Goal: Task Accomplishment & Management: Use online tool/utility

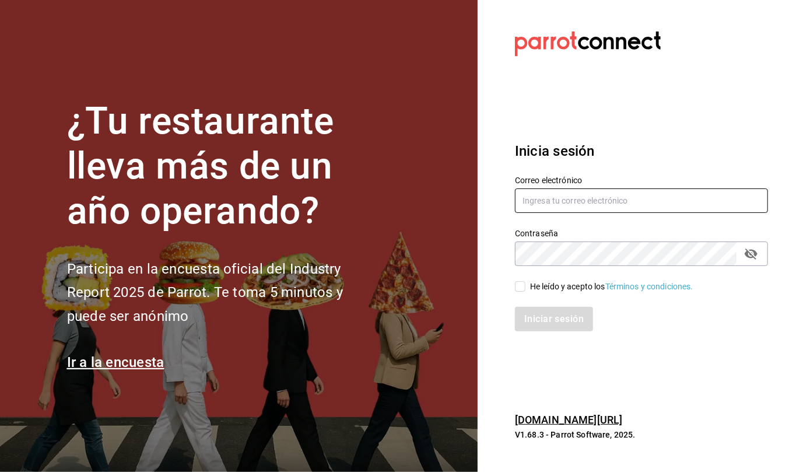
click at [558, 204] on input "text" at bounding box center [641, 200] width 253 height 25
type input "callejongourmet@gmail.com"
click at [517, 287] on input "He leído y acepto los Términos y condiciones." at bounding box center [520, 286] width 11 height 11
checkbox input "true"
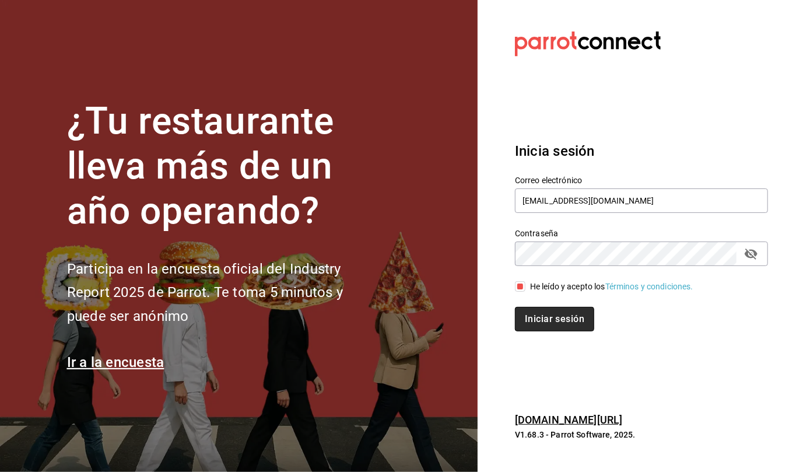
click at [554, 315] on button "Iniciar sesión" at bounding box center [554, 319] width 79 height 25
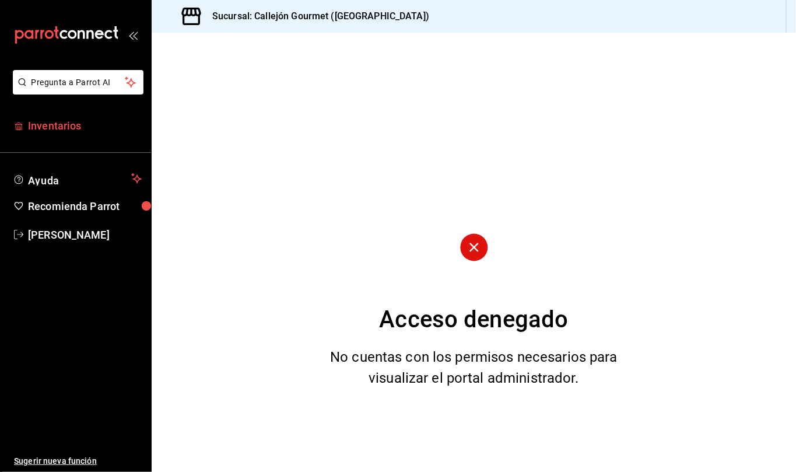
click at [56, 125] on span "Inventarios" at bounding box center [85, 126] width 114 height 16
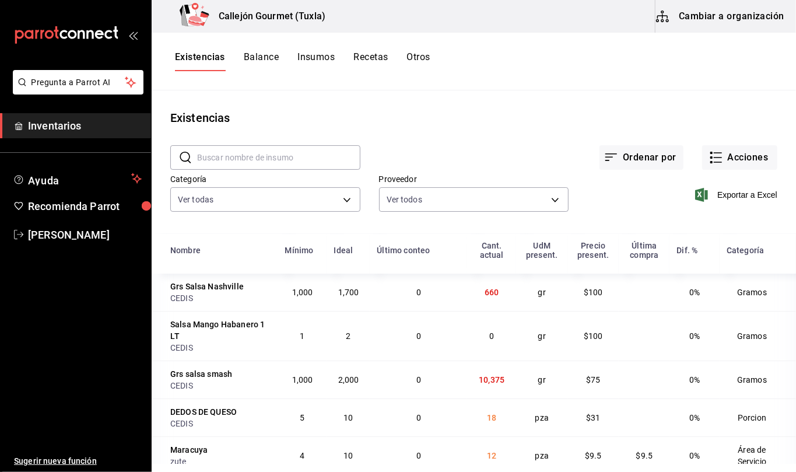
type input "d07e61b9-724f-4f83-8377-ee3ec137bf0e,f22b31a0-3d84-4ac3-8c2c-dc33927ceec7,9be79…"
click at [342, 201] on body "Pregunta a Parrot AI Inventarios Ayuda Recomienda Parrot [PERSON_NAME] Sugerir …" at bounding box center [398, 232] width 796 height 464
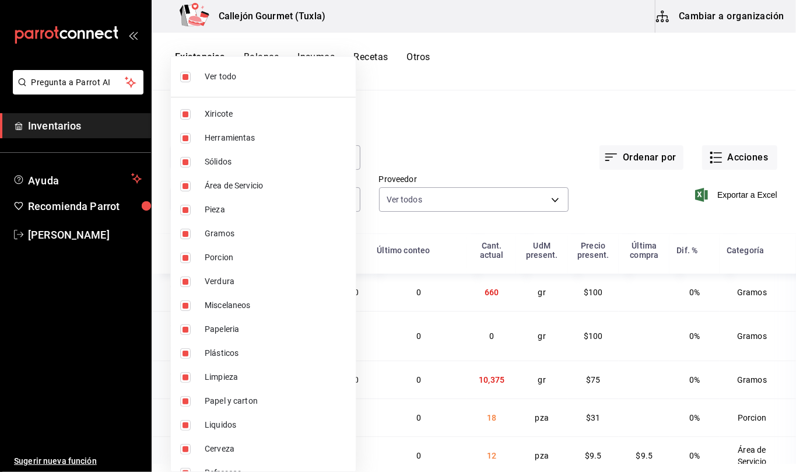
click at [187, 75] on input "checkbox" at bounding box center [185, 77] width 11 height 11
checkbox input "false"
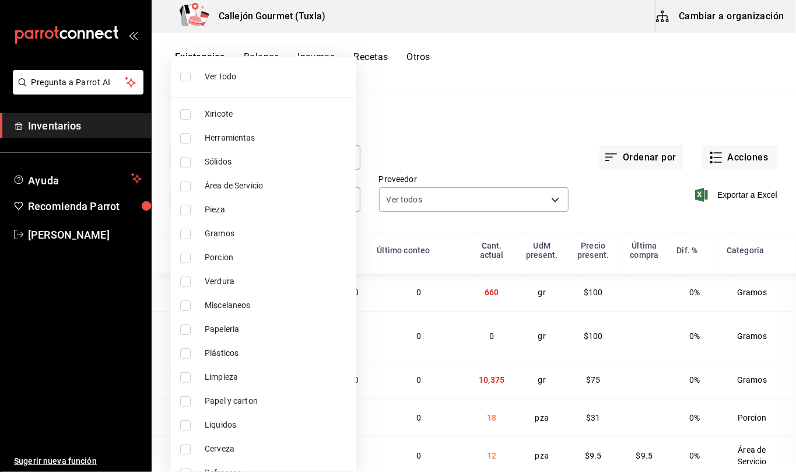
checkbox input "false"
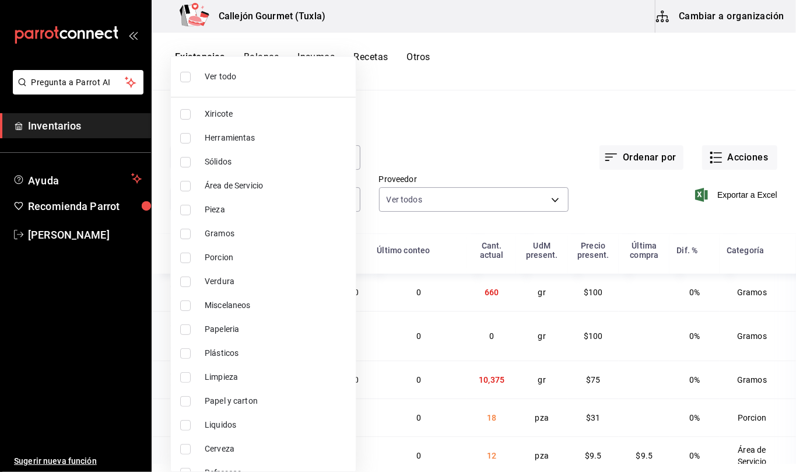
checkbox input "false"
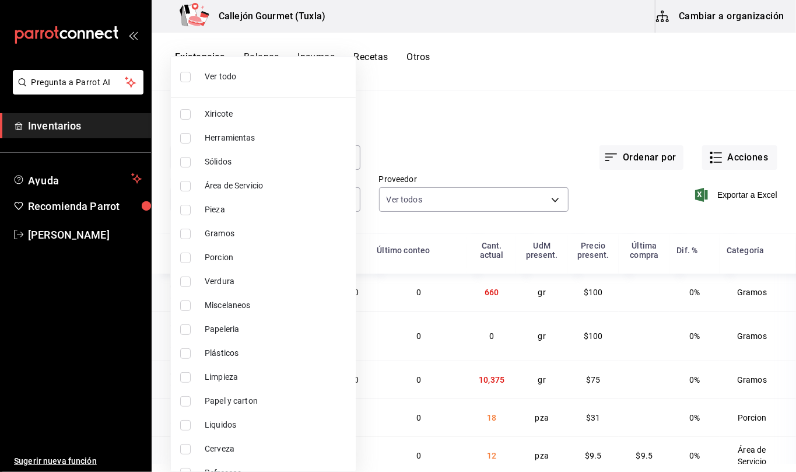
checkbox input "false"
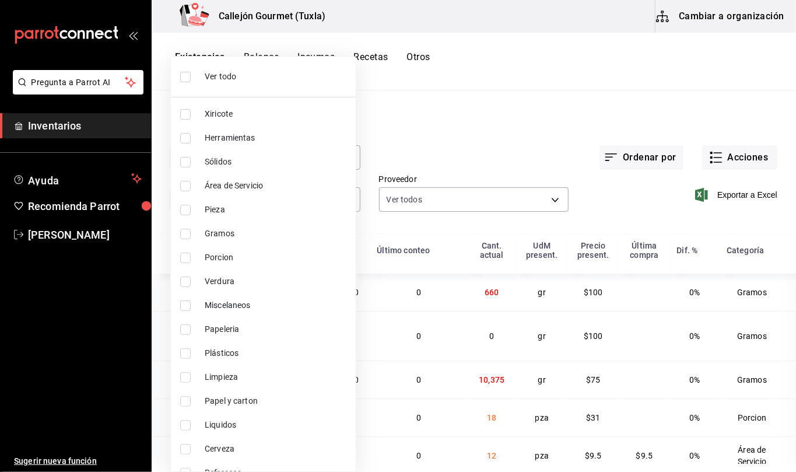
click at [182, 257] on input "checkbox" at bounding box center [185, 258] width 11 height 11
checkbox input "true"
type input "ad61a181-499f-4092-814e-026638fd8a9c"
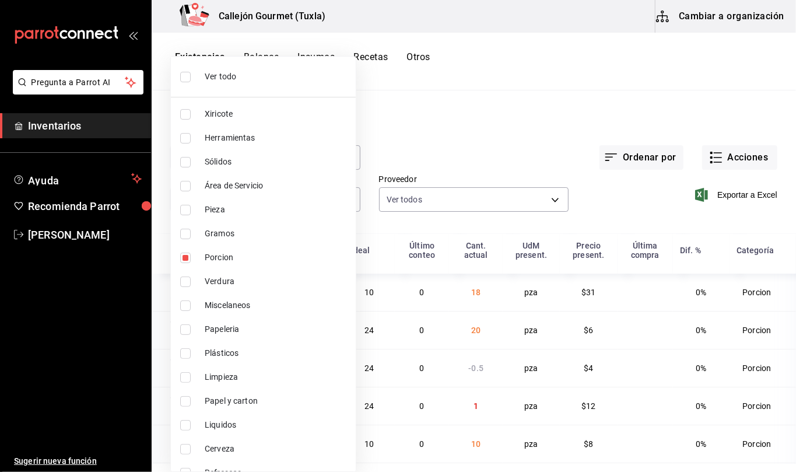
click at [619, 320] on div at bounding box center [398, 236] width 796 height 472
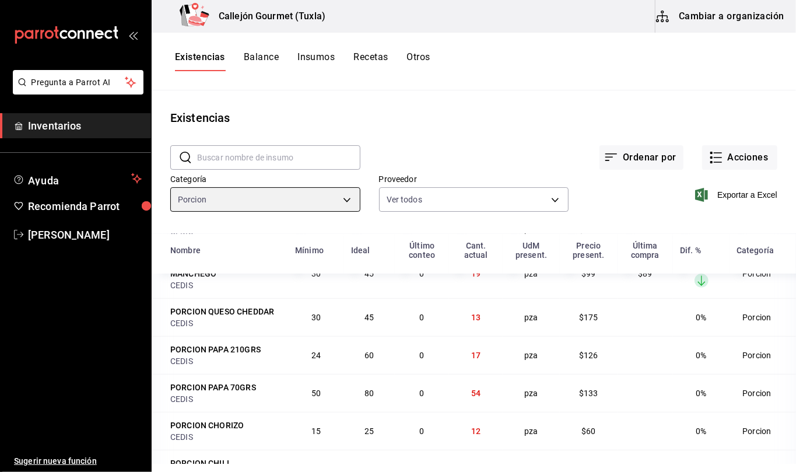
scroll to position [143, 0]
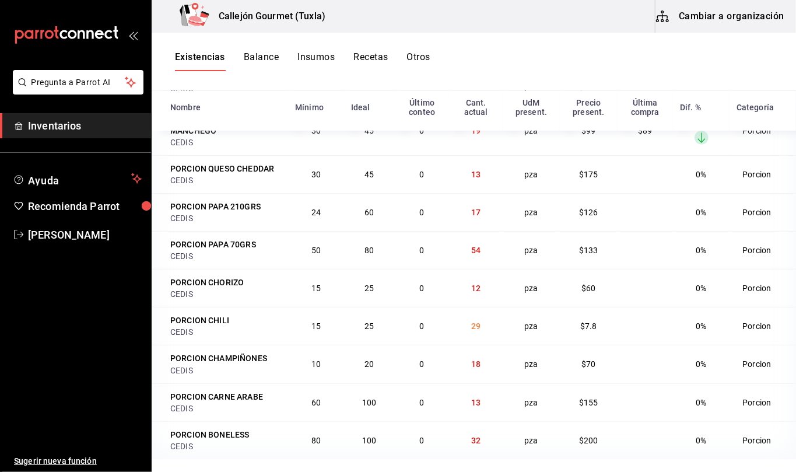
click at [743, 15] on button "Cambiar a organización" at bounding box center [721, 16] width 131 height 33
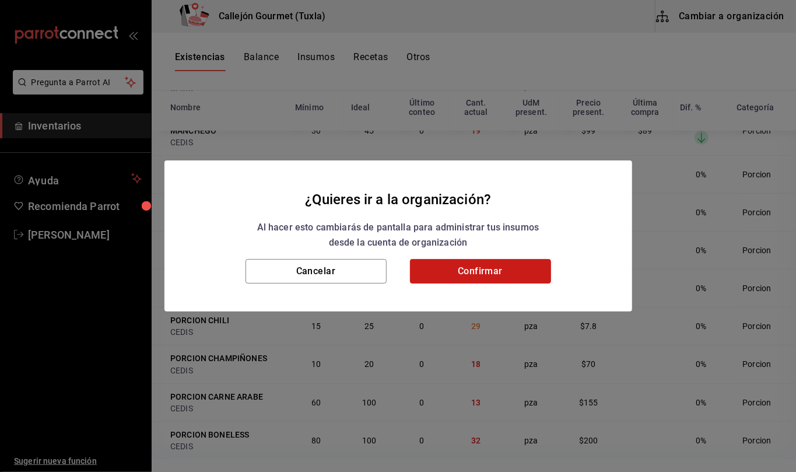
drag, startPoint x: 523, startPoint y: 271, endPoint x: 527, endPoint y: 260, distance: 12.6
click at [527, 260] on button "Confirmar" at bounding box center [480, 271] width 141 height 25
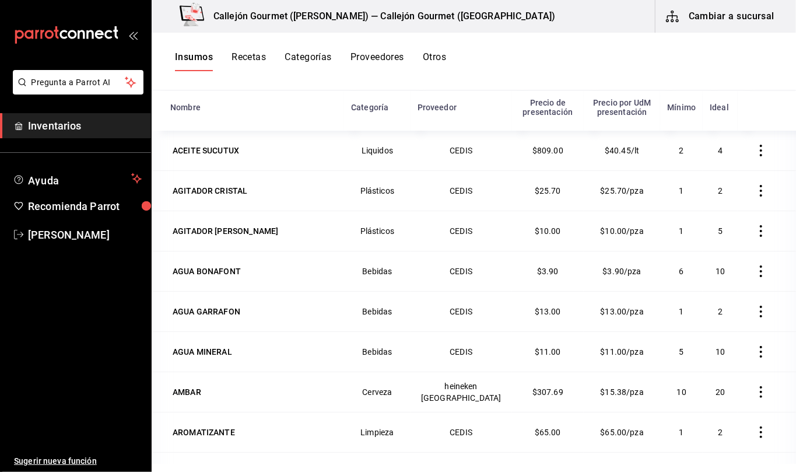
click at [435, 55] on button "Otros" at bounding box center [434, 61] width 23 height 20
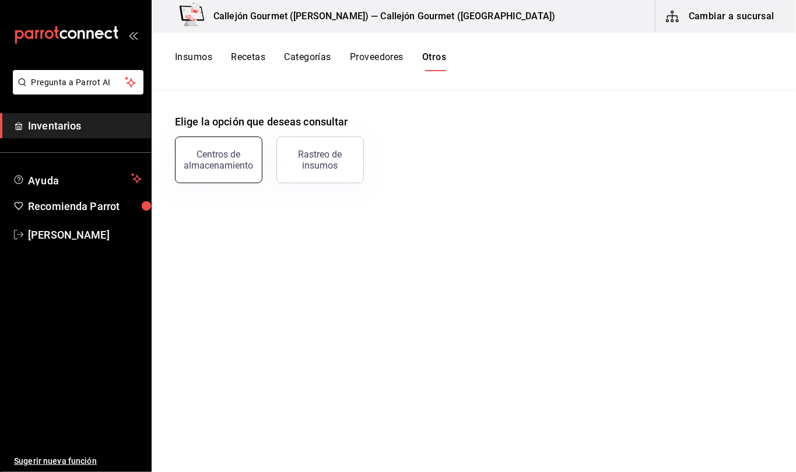
click at [242, 166] on div "Centros de almacenamiento" at bounding box center [219, 160] width 72 height 22
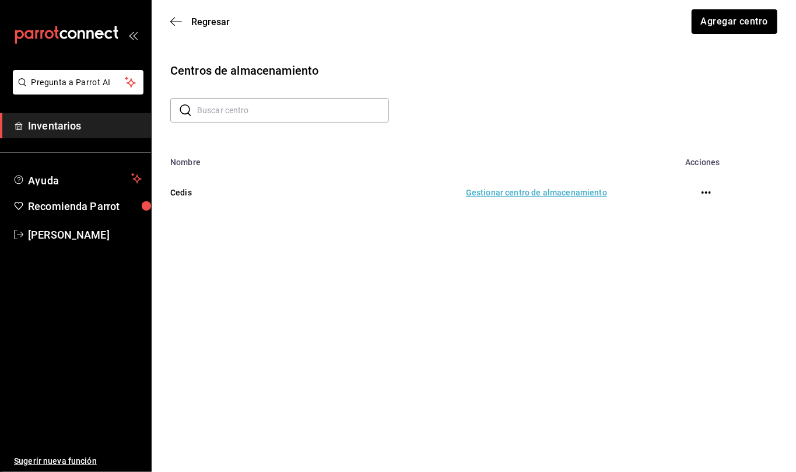
click at [558, 194] on td "Gestionar centro de almacenamiento" at bounding box center [444, 192] width 353 height 51
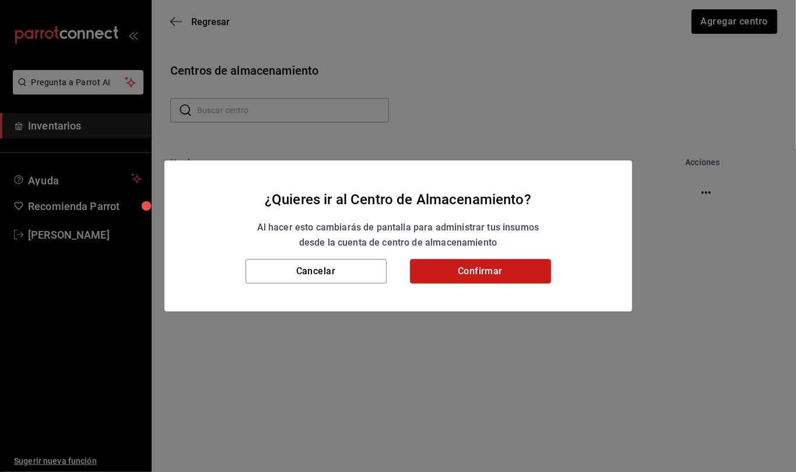
click at [509, 274] on button "Confirmar" at bounding box center [480, 271] width 141 height 25
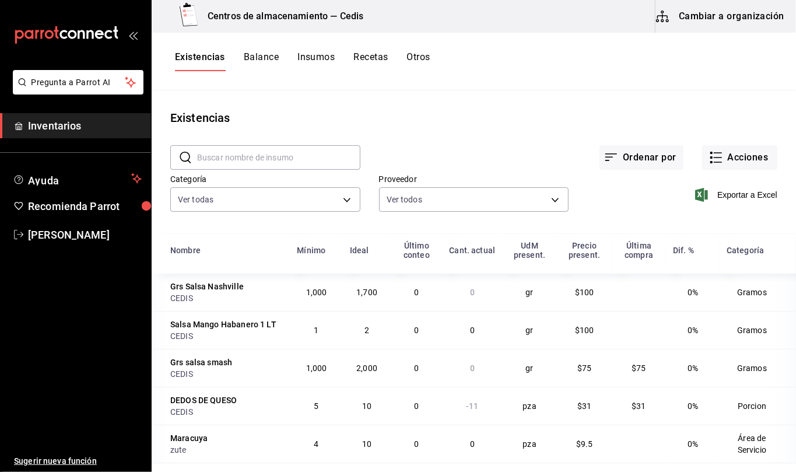
click at [425, 55] on button "Otros" at bounding box center [418, 61] width 23 height 20
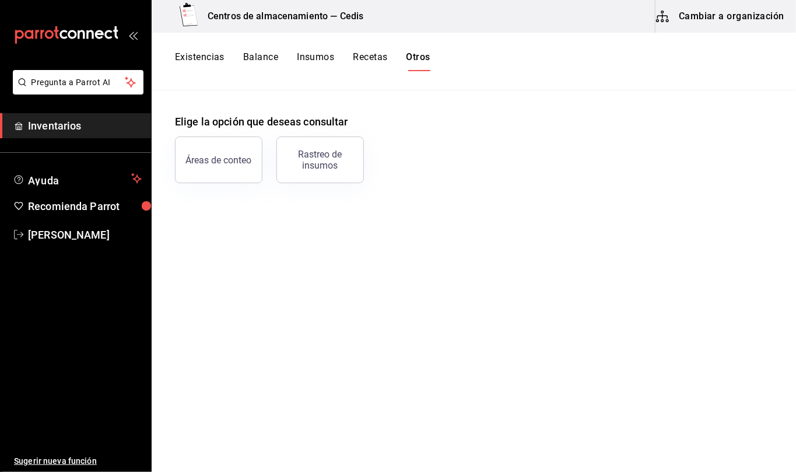
click at [199, 59] on button "Existencias" at bounding box center [200, 61] width 50 height 20
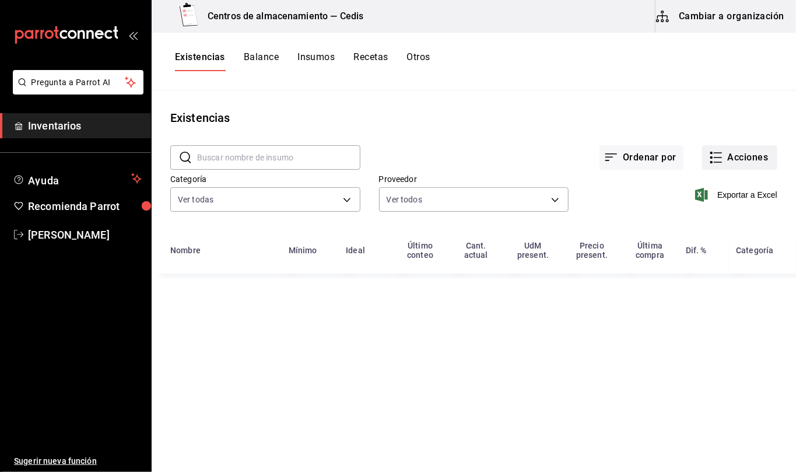
click at [746, 156] on button "Acciones" at bounding box center [739, 157] width 75 height 25
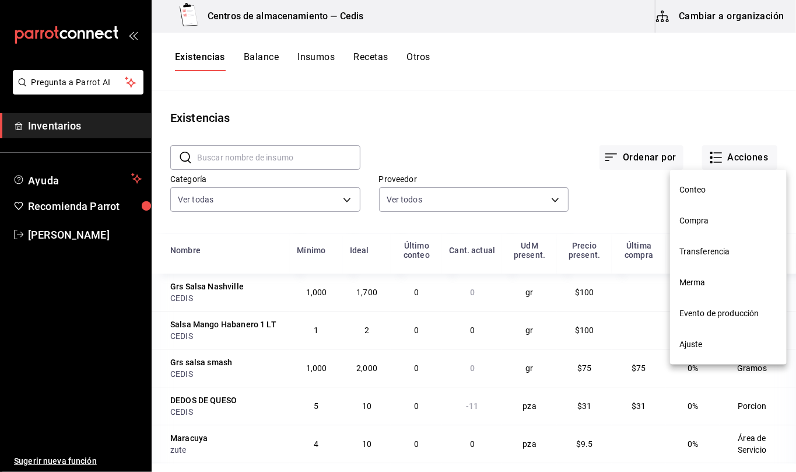
click at [701, 250] on span "Transferencia" at bounding box center [729, 252] width 98 height 12
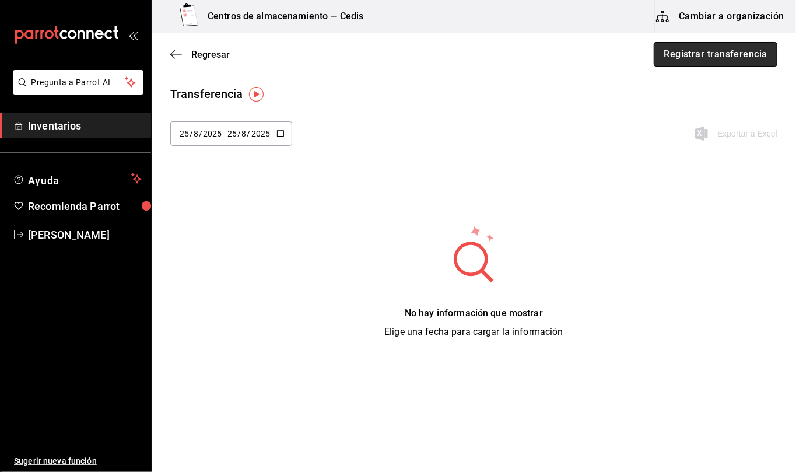
click at [724, 59] on button "Registrar transferencia" at bounding box center [716, 54] width 124 height 25
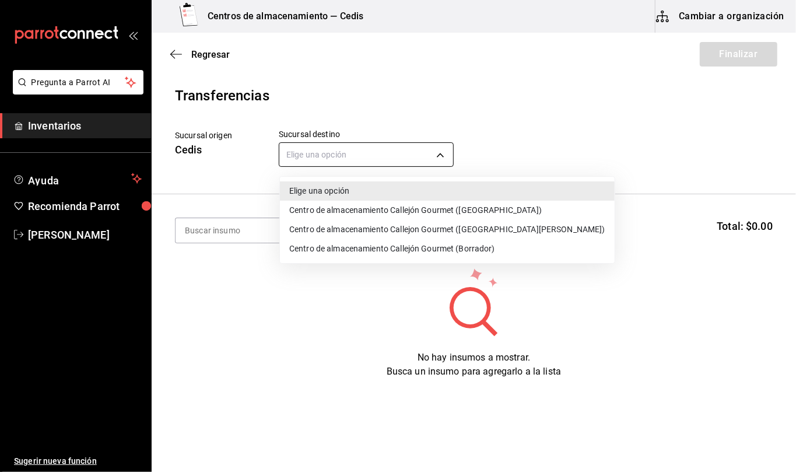
click at [409, 158] on body "Pregunta a Parrot AI Inventarios Ayuda Recomienda Parrot [PERSON_NAME] Sugerir …" at bounding box center [398, 203] width 796 height 406
click at [400, 209] on li "Centro de almacenamiento Callejón Gourmet ([GEOGRAPHIC_DATA])" at bounding box center [447, 210] width 335 height 19
type input "d2402ae1-2240-4bf4-a726-90d4a248e191"
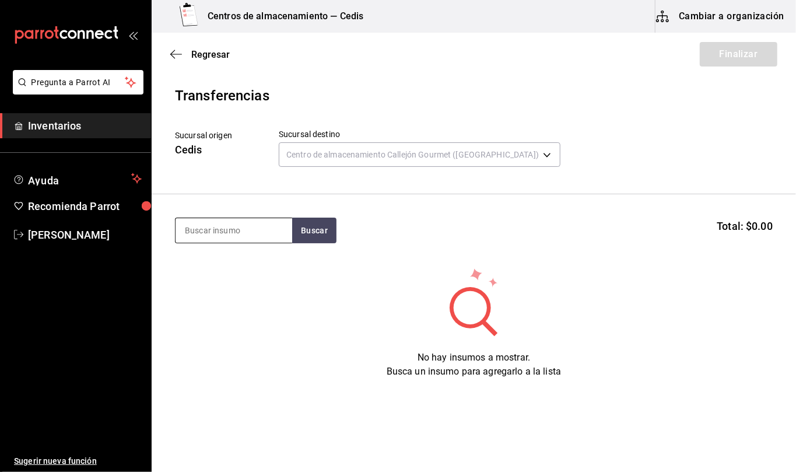
click at [250, 229] on input at bounding box center [234, 230] width 117 height 25
type input "cebolla"
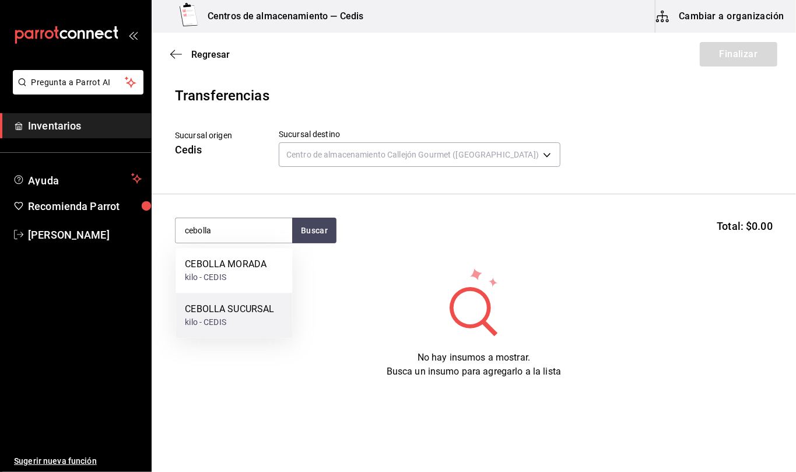
click at [250, 315] on div "CEBOLLA SUCURSAL" at bounding box center [229, 309] width 89 height 14
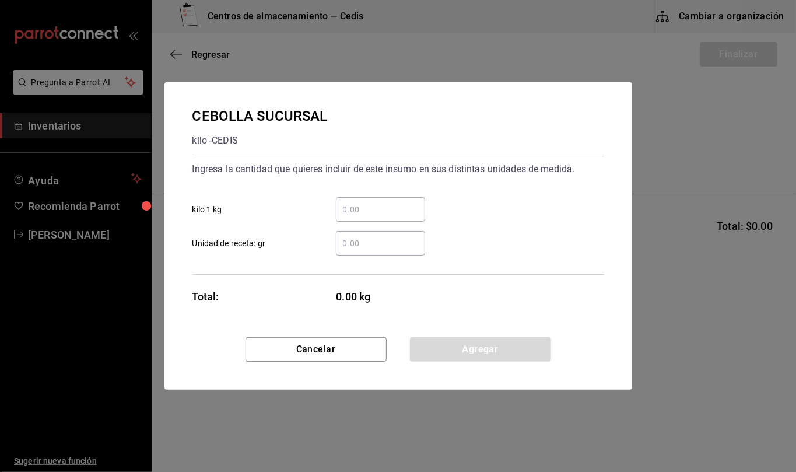
click at [364, 243] on input "​ Unidad de receta: gr" at bounding box center [380, 243] width 89 height 14
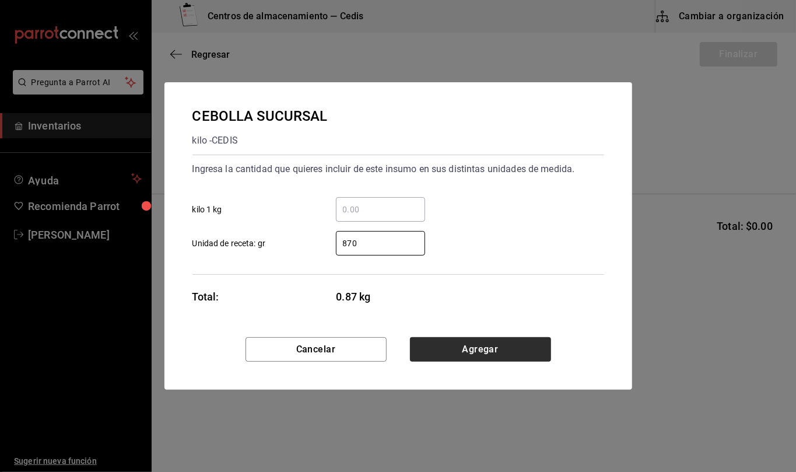
type input "870"
click at [458, 355] on button "Agregar" at bounding box center [480, 349] width 141 height 25
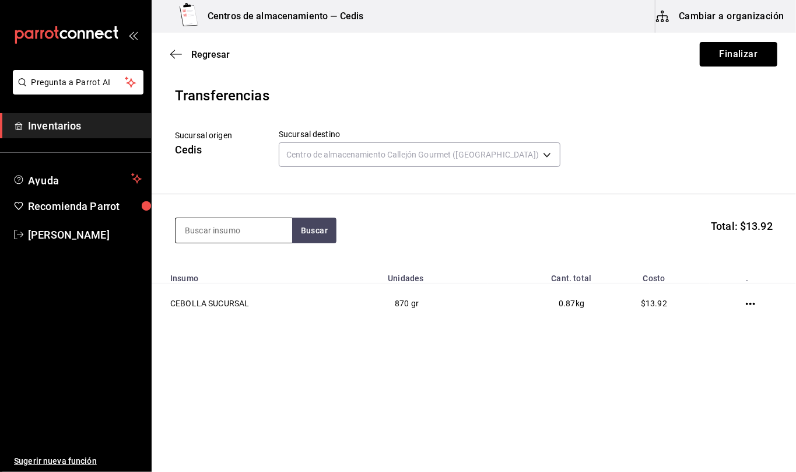
click at [242, 231] on input at bounding box center [234, 230] width 117 height 25
click at [260, 232] on input at bounding box center [234, 230] width 117 height 25
type input "fibra"
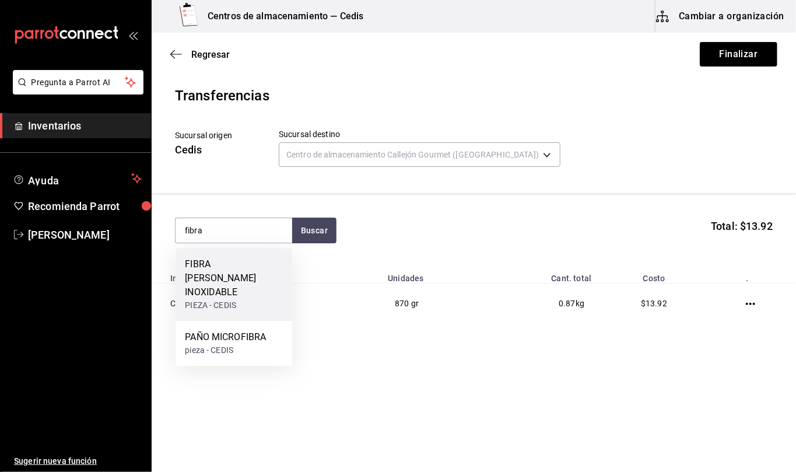
click at [252, 273] on div "FIBRA [PERSON_NAME] INOXIDABLE" at bounding box center [234, 278] width 98 height 42
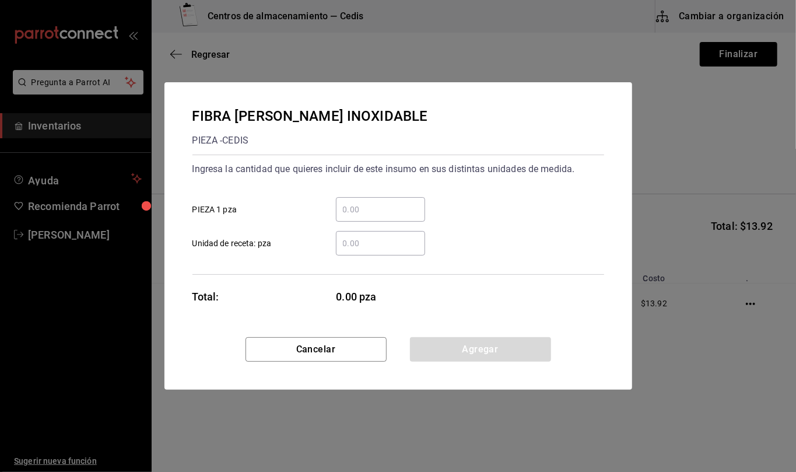
click at [386, 249] on input "​ Unidad de receta: pza" at bounding box center [380, 243] width 89 height 14
type input "1"
click at [539, 342] on button "Agregar" at bounding box center [480, 349] width 141 height 25
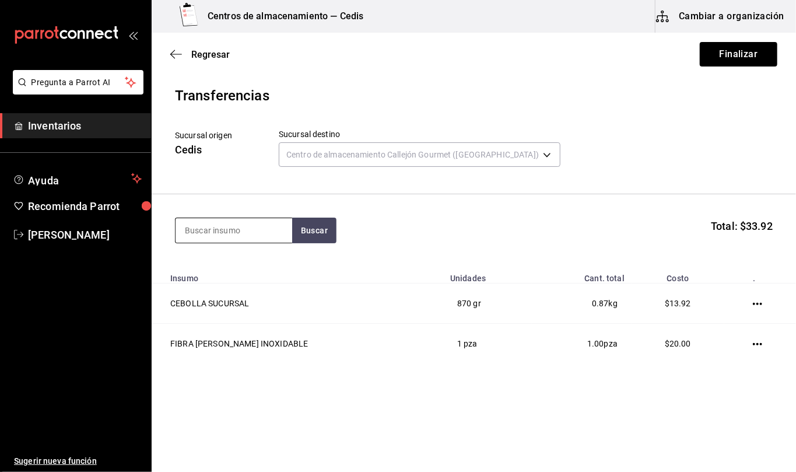
click at [265, 229] on input at bounding box center [234, 230] width 117 height 25
click at [234, 225] on input at bounding box center [234, 230] width 117 height 25
type input "e"
type input "tabloide"
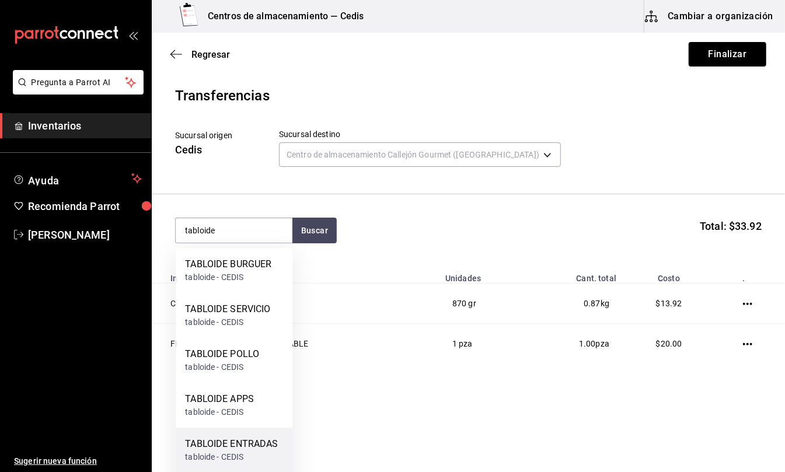
click at [260, 446] on div "TABLOIDE ENTRADAS" at bounding box center [231, 444] width 93 height 14
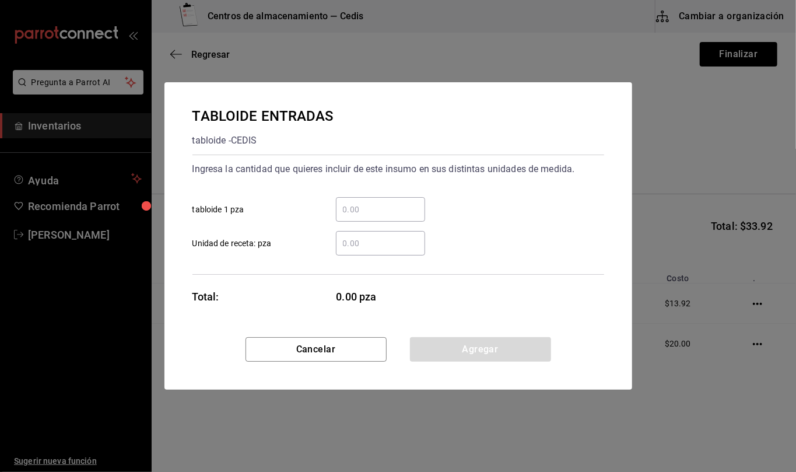
click at [373, 239] on input "​ Unidad de receta: pza" at bounding box center [380, 243] width 89 height 14
type input "1"
click at [524, 348] on button "Agregar" at bounding box center [480, 349] width 141 height 25
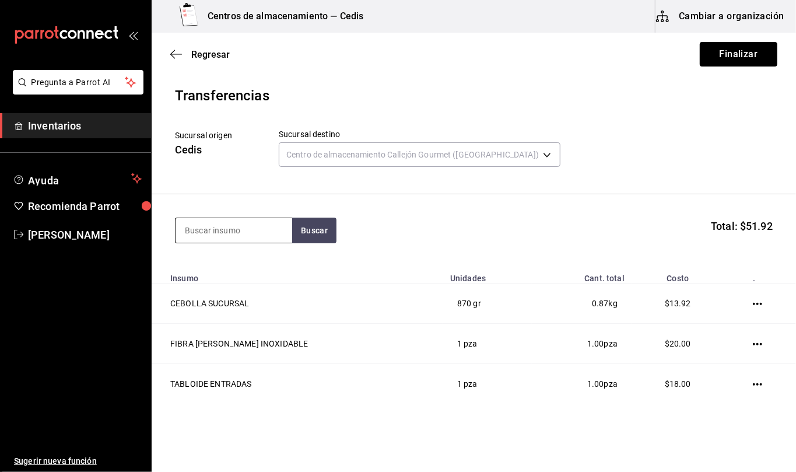
click at [271, 230] on input at bounding box center [234, 230] width 117 height 25
type input "salchicha"
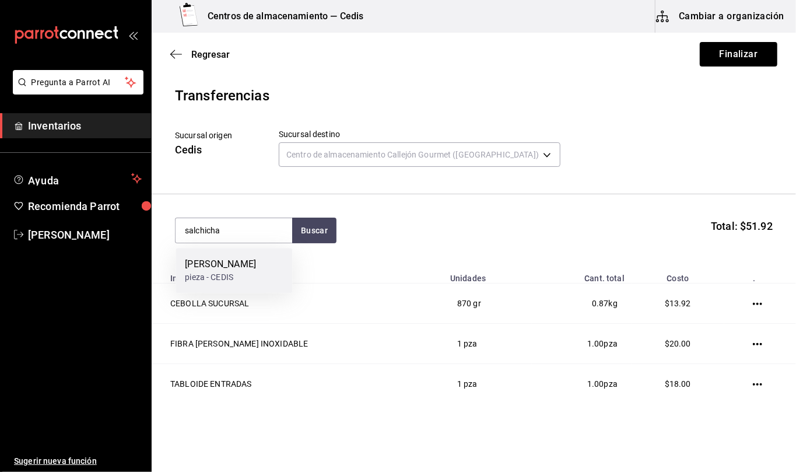
click at [251, 269] on div "[PERSON_NAME]" at bounding box center [220, 264] width 71 height 14
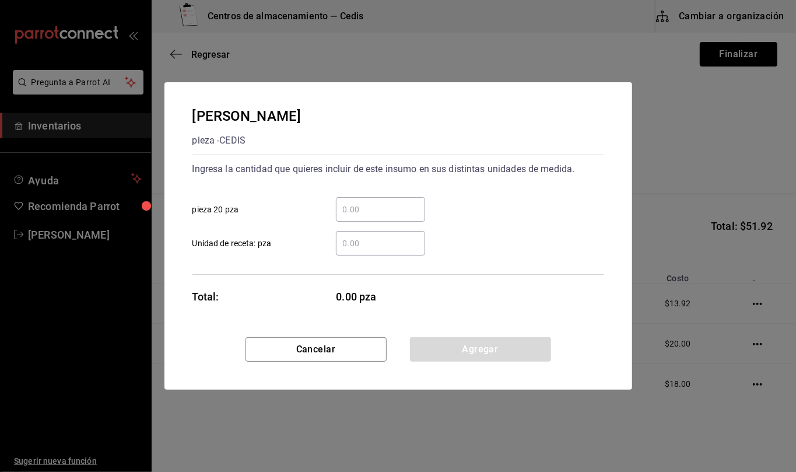
click at [377, 243] on input "​ Unidad de receta: pza" at bounding box center [380, 243] width 89 height 14
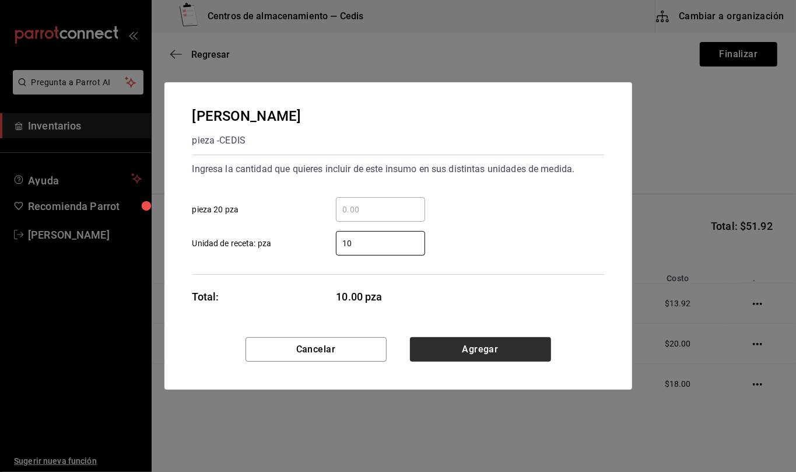
type input "10"
click at [533, 349] on button "Agregar" at bounding box center [480, 349] width 141 height 25
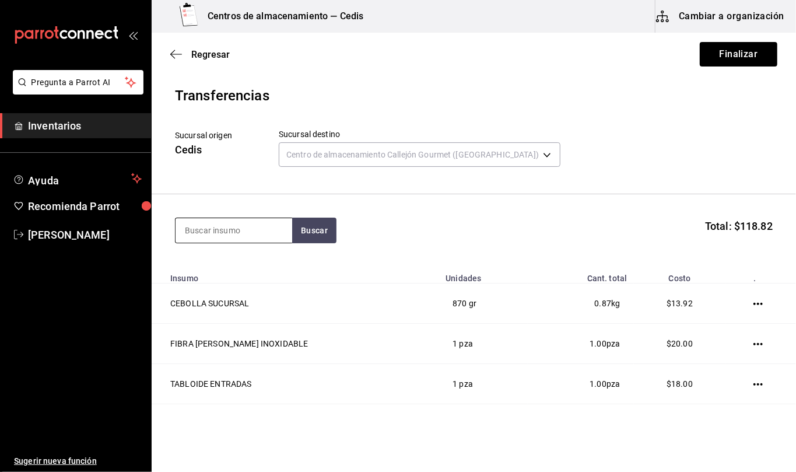
click at [267, 236] on input at bounding box center [234, 230] width 117 height 25
type input "crispy"
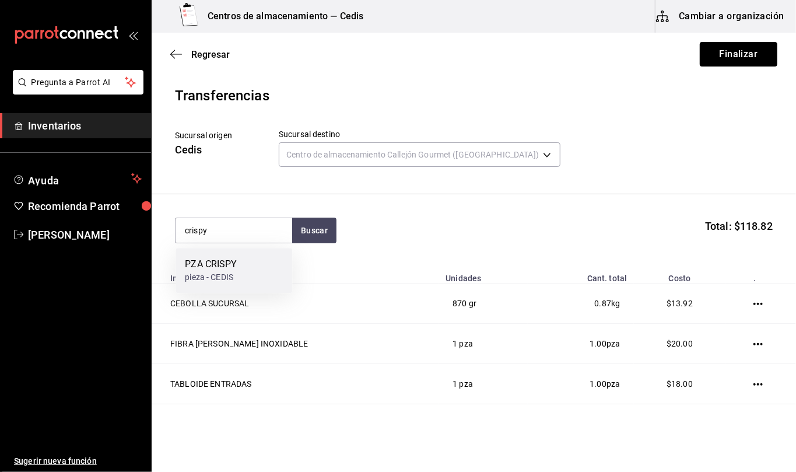
click at [242, 264] on div "PZA CRISPY pieza - CEDIS" at bounding box center [234, 270] width 117 height 45
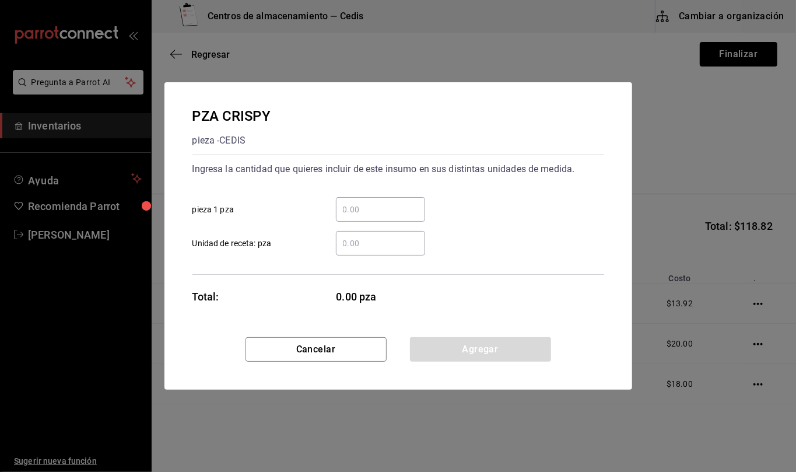
click at [376, 243] on input "​ Unidad de receta: pza" at bounding box center [380, 243] width 89 height 14
type input "5"
click at [532, 351] on button "Agregar" at bounding box center [480, 349] width 141 height 25
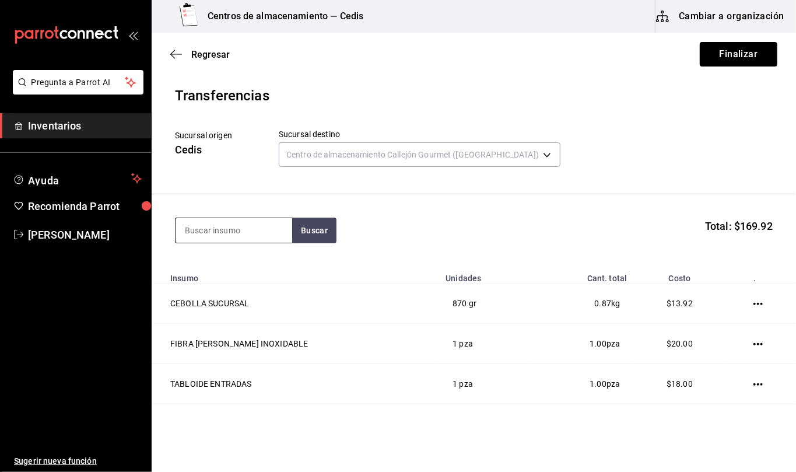
click at [232, 234] on input at bounding box center [234, 230] width 117 height 25
type input "tocino"
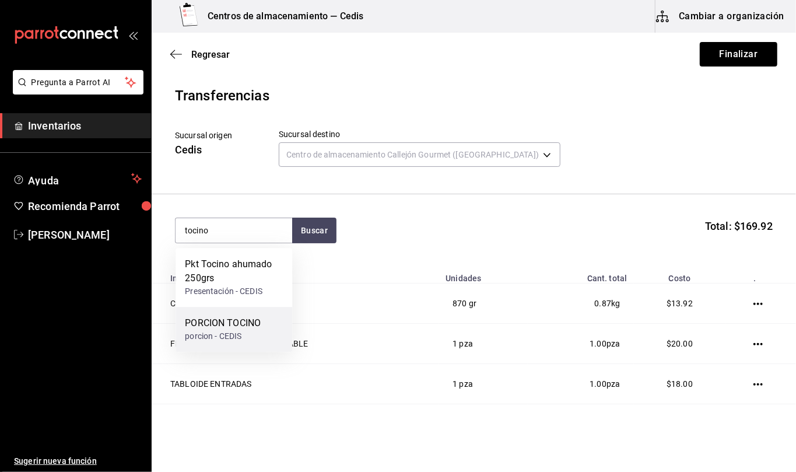
click at [247, 336] on div "porcion - CEDIS" at bounding box center [223, 336] width 76 height 12
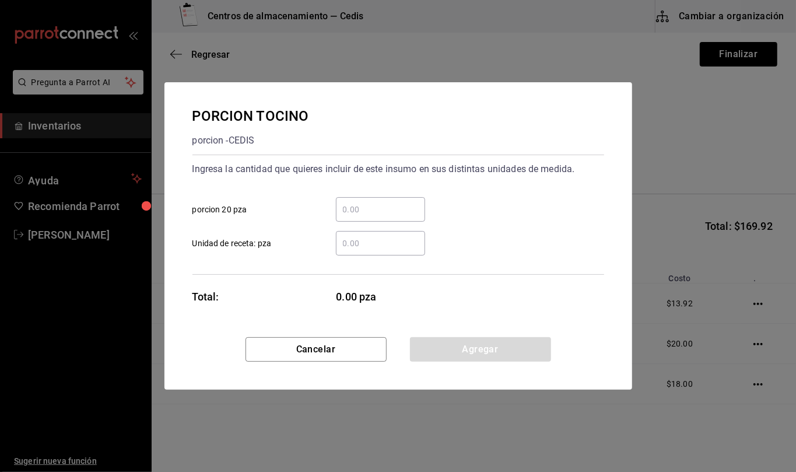
click at [366, 244] on input "​ Unidad de receta: pza" at bounding box center [380, 243] width 89 height 14
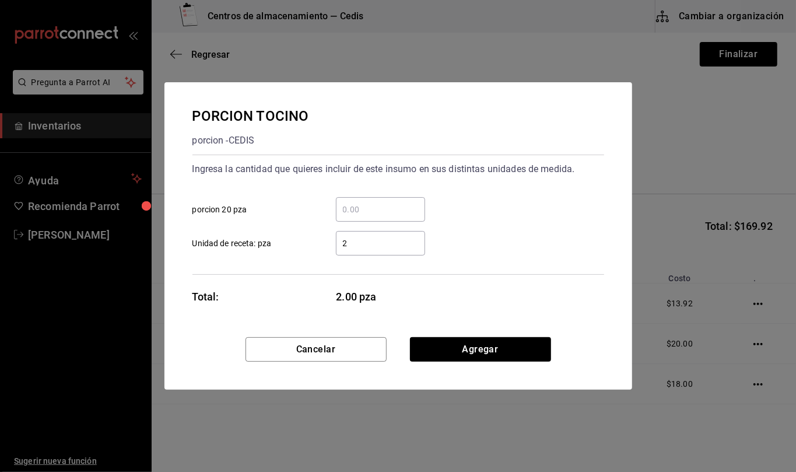
type input "20"
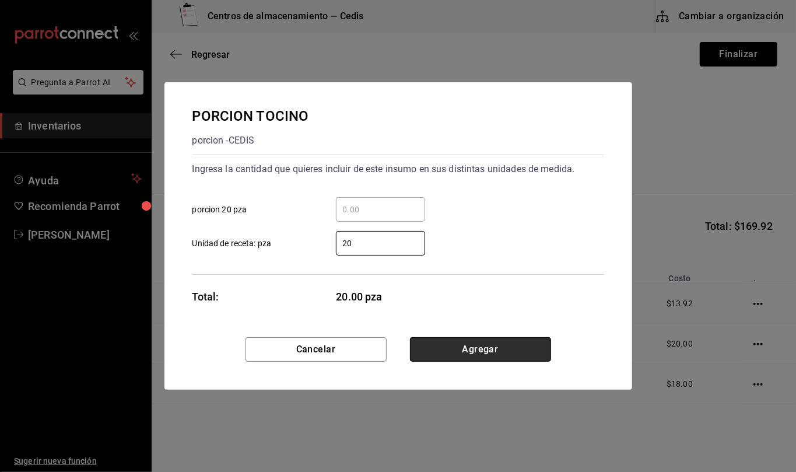
click at [517, 347] on button "Agregar" at bounding box center [480, 349] width 141 height 25
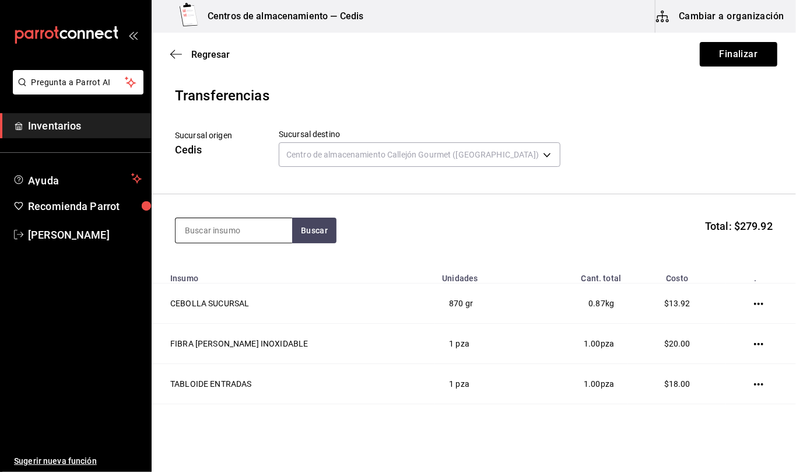
click at [273, 232] on input at bounding box center [234, 230] width 117 height 25
type input "cheddar"
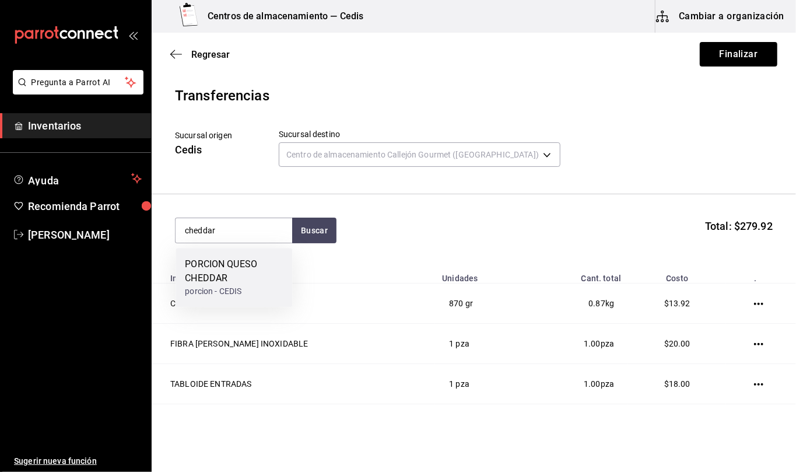
click at [233, 275] on div "PORCION QUESO CHEDDAR" at bounding box center [234, 271] width 98 height 28
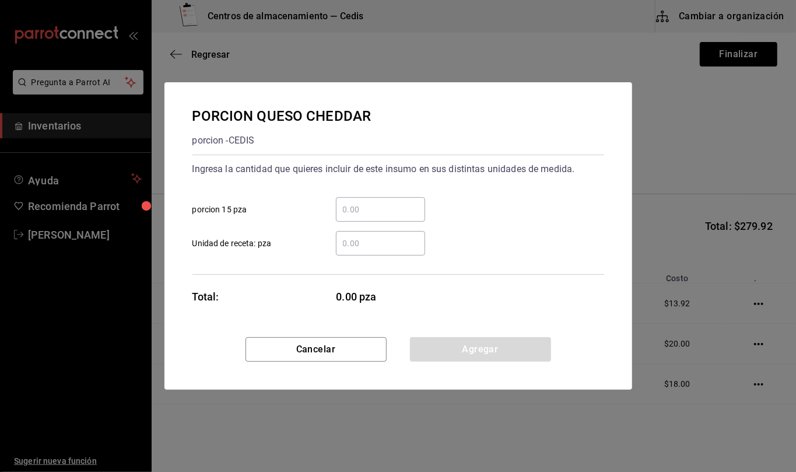
click at [362, 243] on input "​ Unidad de receta: pza" at bounding box center [380, 243] width 89 height 14
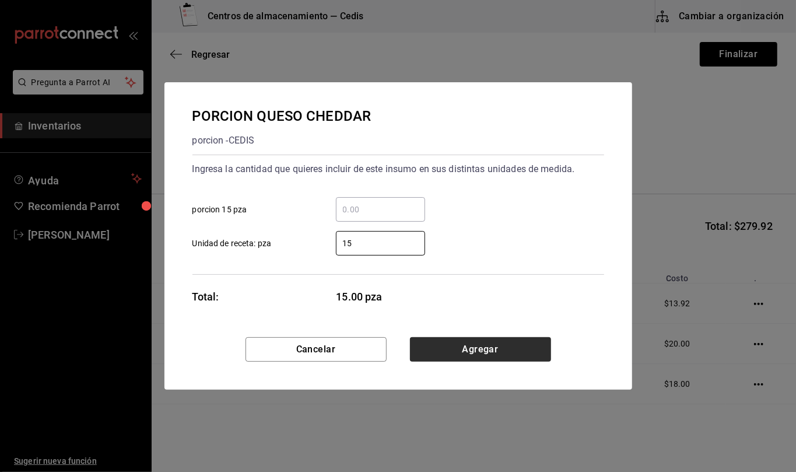
type input "15"
click at [503, 351] on button "Agregar" at bounding box center [480, 349] width 141 height 25
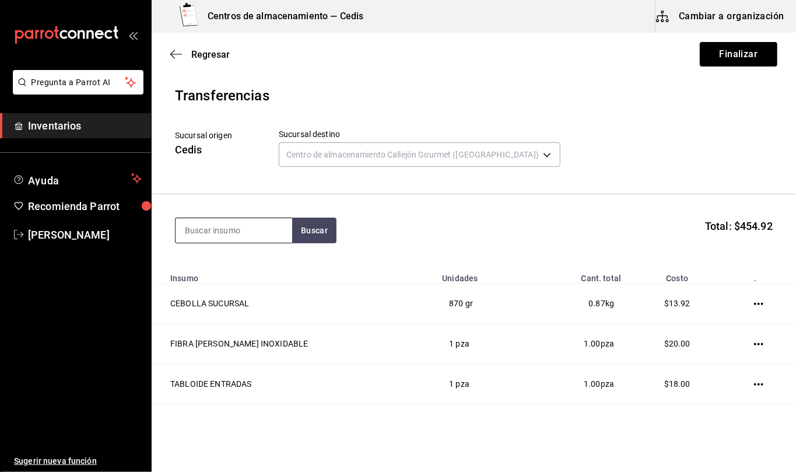
click at [213, 230] on input at bounding box center [234, 230] width 117 height 25
type input "dedos"
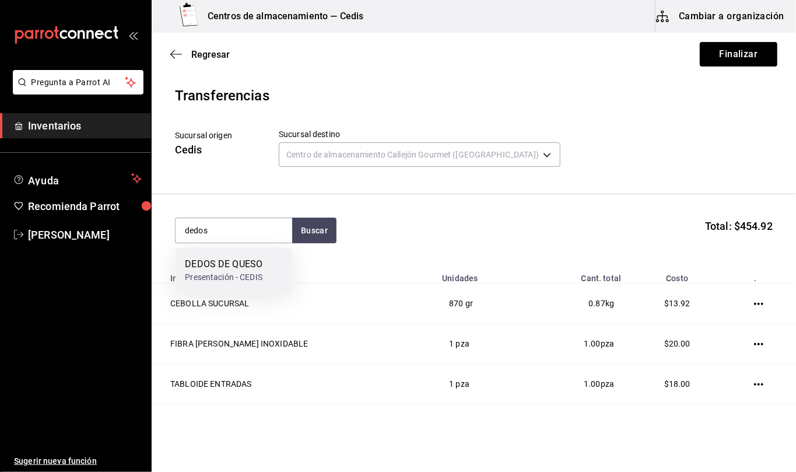
click at [236, 268] on div "DEDOS DE QUESO" at bounding box center [224, 264] width 78 height 14
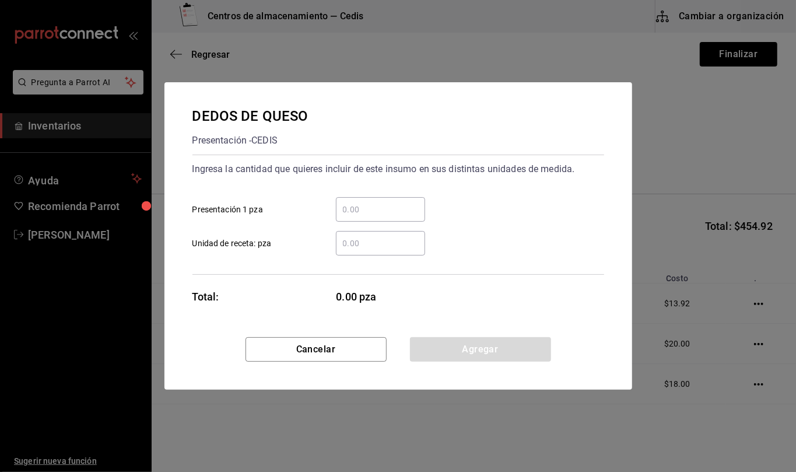
click at [388, 242] on input "​ Unidad de receta: pza" at bounding box center [380, 243] width 89 height 14
type input "5"
click at [533, 352] on button "Agregar" at bounding box center [480, 349] width 141 height 25
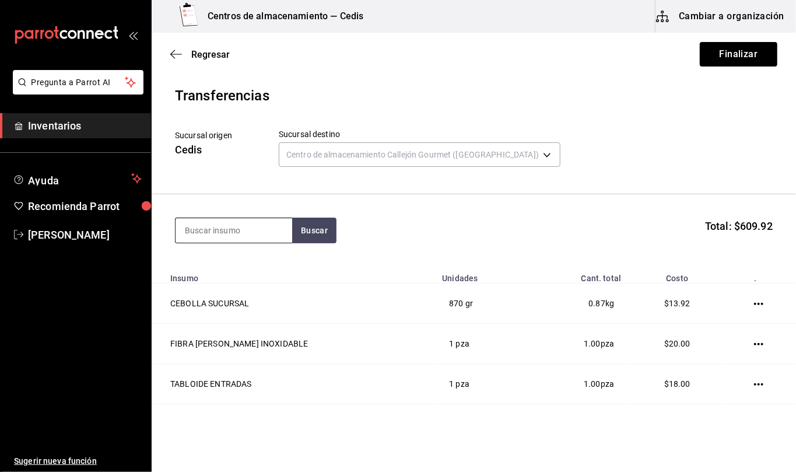
click at [271, 229] on input at bounding box center [234, 230] width 117 height 25
click at [280, 236] on input at bounding box center [234, 230] width 117 height 25
type input "crema"
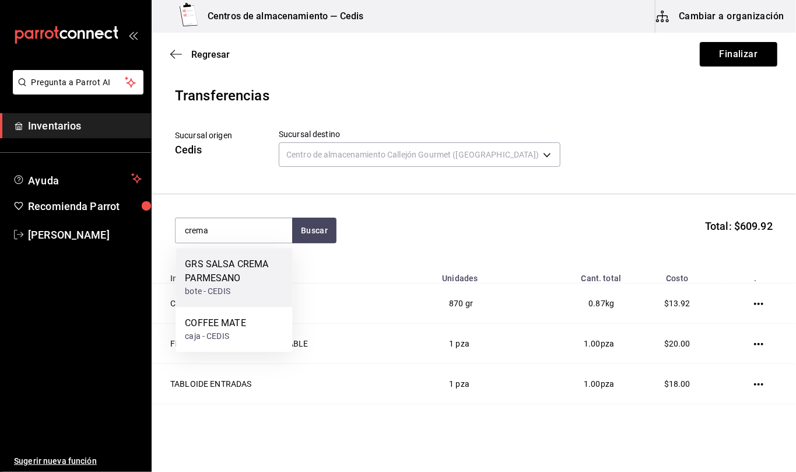
click at [229, 274] on div "GRS SALSA CREMA PARMESANO" at bounding box center [234, 271] width 98 height 28
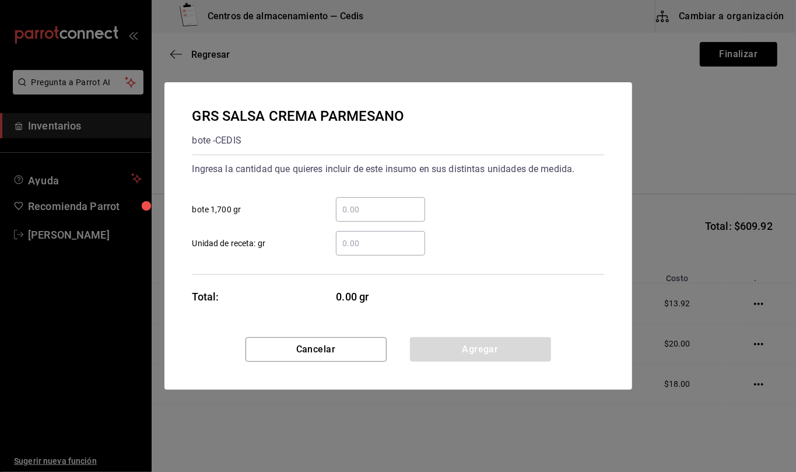
click at [376, 242] on input "​ Unidad de receta: gr" at bounding box center [380, 243] width 89 height 14
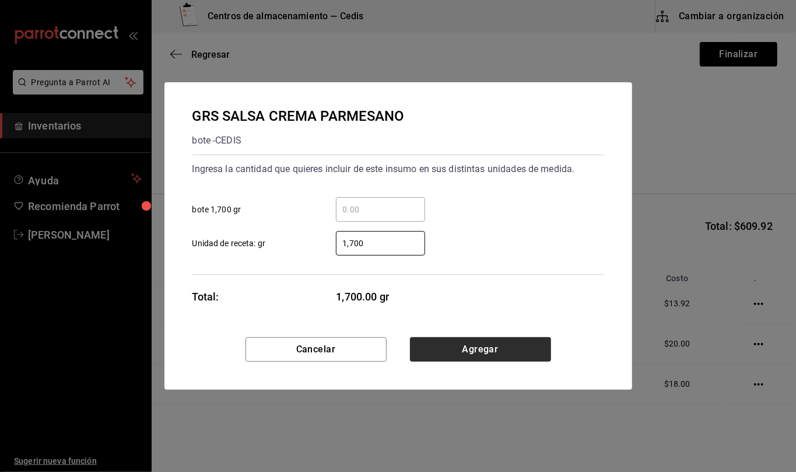
type input "1,700"
click at [470, 344] on button "Agregar" at bounding box center [480, 349] width 141 height 25
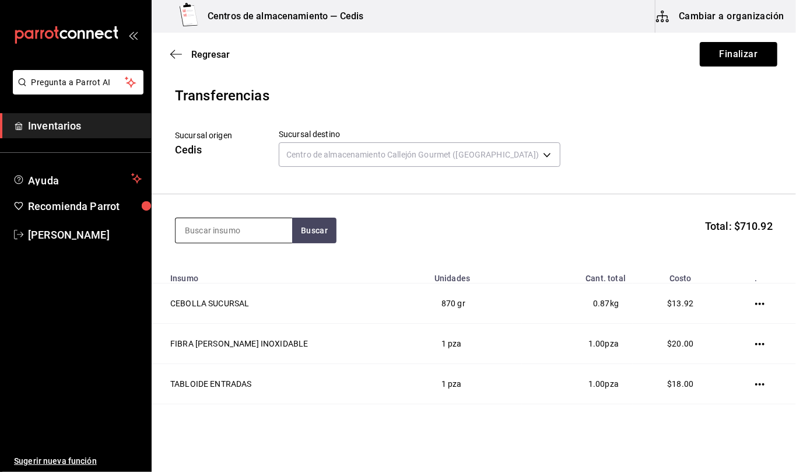
click at [237, 228] on input at bounding box center [234, 230] width 117 height 25
type input "cuetera"
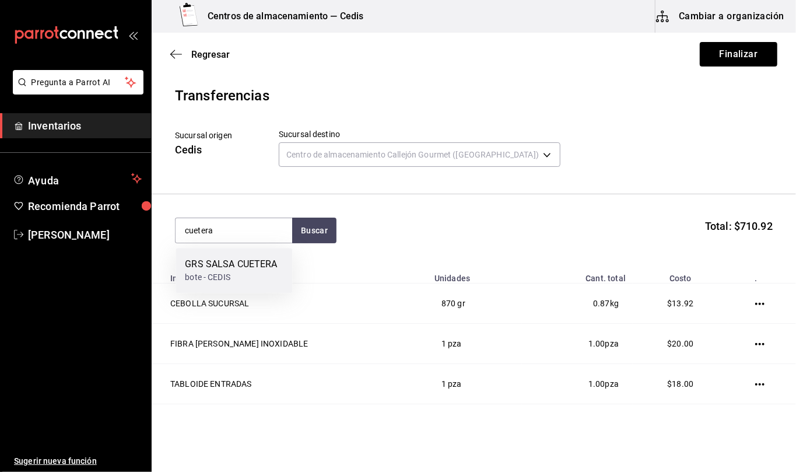
click at [233, 260] on div "GRS SALSA CUETERA" at bounding box center [231, 264] width 92 height 14
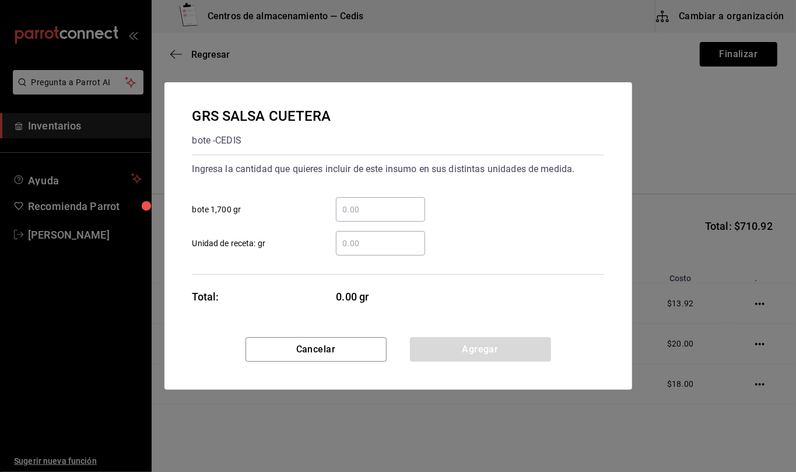
click at [373, 236] on input "​ Unidad de receta: gr" at bounding box center [380, 243] width 89 height 14
click at [375, 240] on input "​ Unidad de receta: gr" at bounding box center [380, 243] width 89 height 14
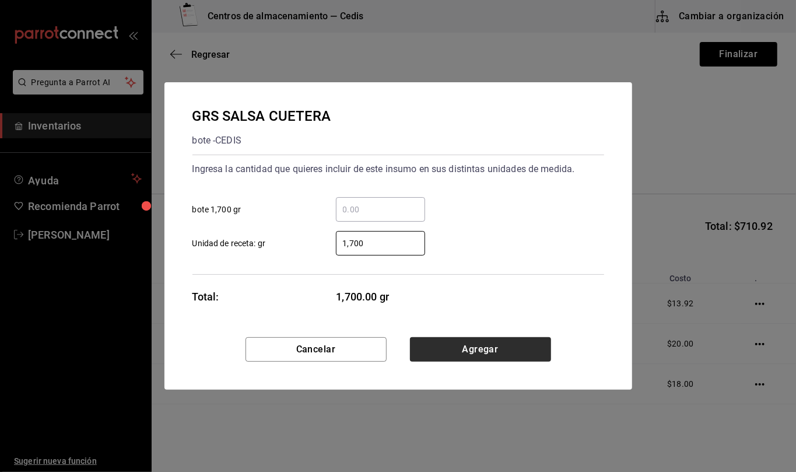
type input "1,700"
click at [481, 351] on button "Agregar" at bounding box center [480, 349] width 141 height 25
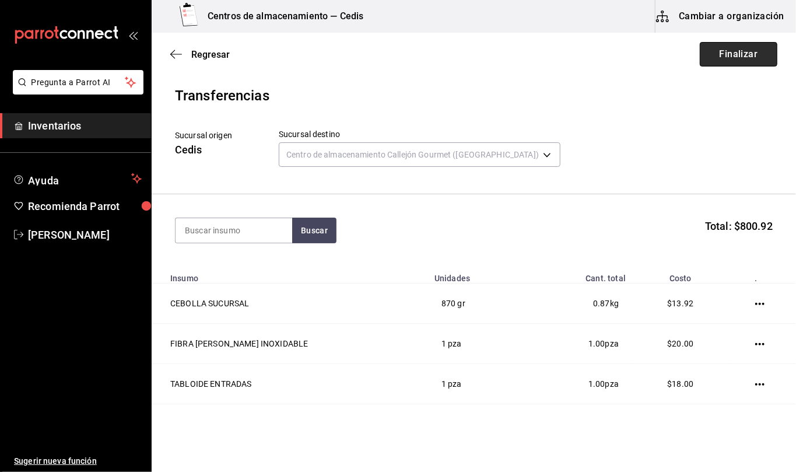
click at [721, 59] on button "Finalizar" at bounding box center [739, 54] width 78 height 25
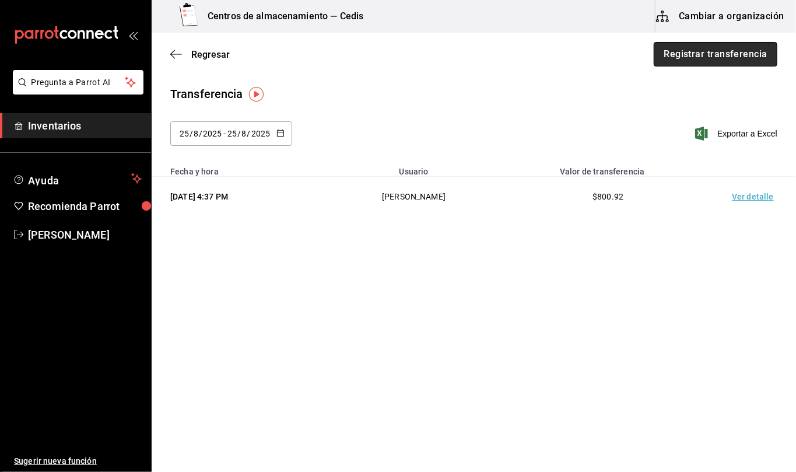
click at [725, 63] on button "Registrar transferencia" at bounding box center [716, 54] width 124 height 25
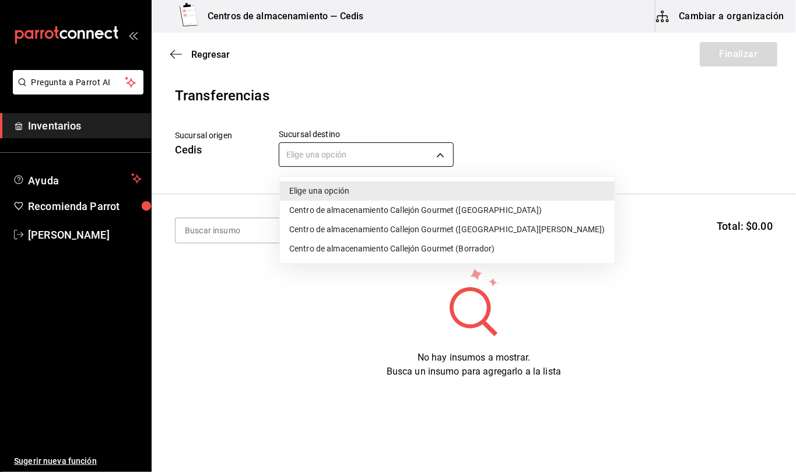
click at [339, 152] on body "Pregunta a Parrot AI Inventarios Ayuda Recomienda Parrot [PERSON_NAME] Sugerir …" at bounding box center [398, 203] width 796 height 406
click at [365, 209] on li "Centro de almacenamiento Callejón Gourmet ([GEOGRAPHIC_DATA])" at bounding box center [447, 210] width 335 height 19
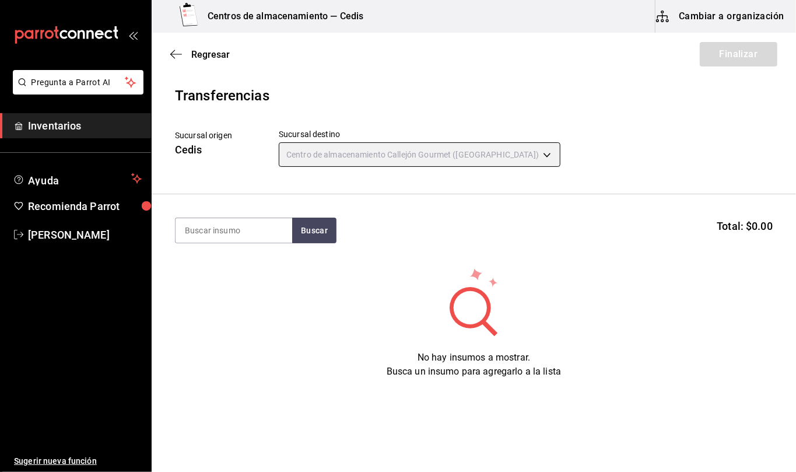
type input "d2402ae1-2240-4bf4-a726-90d4a248e191"
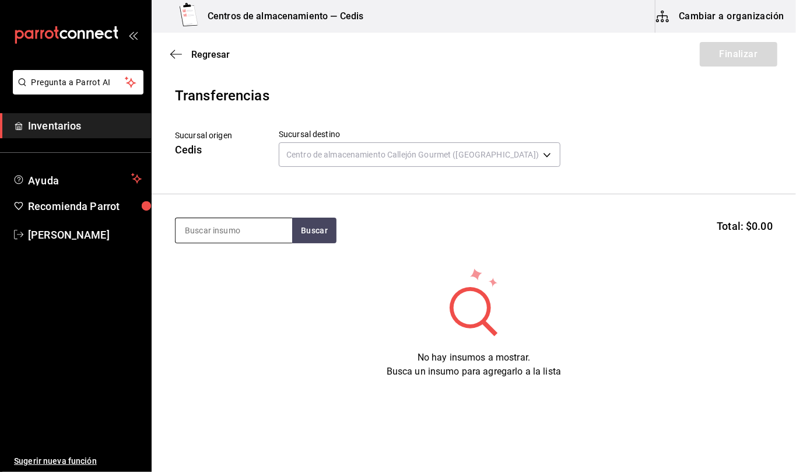
click at [230, 231] on input at bounding box center [234, 230] width 117 height 25
type input "coca"
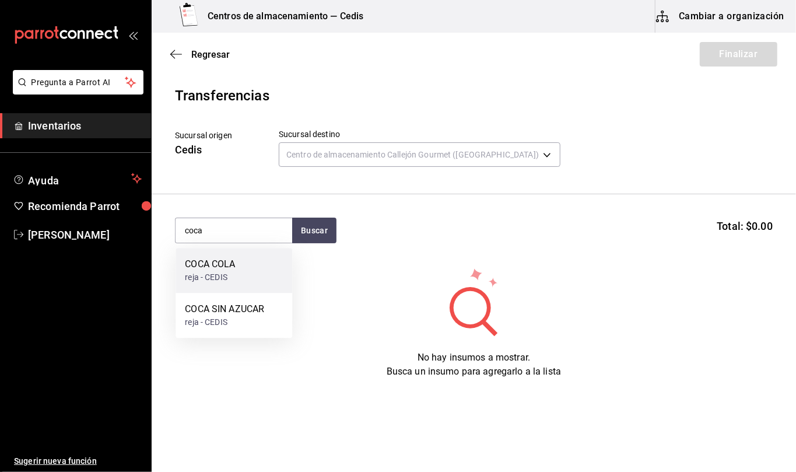
click at [227, 267] on div "COCA COLA" at bounding box center [210, 264] width 50 height 14
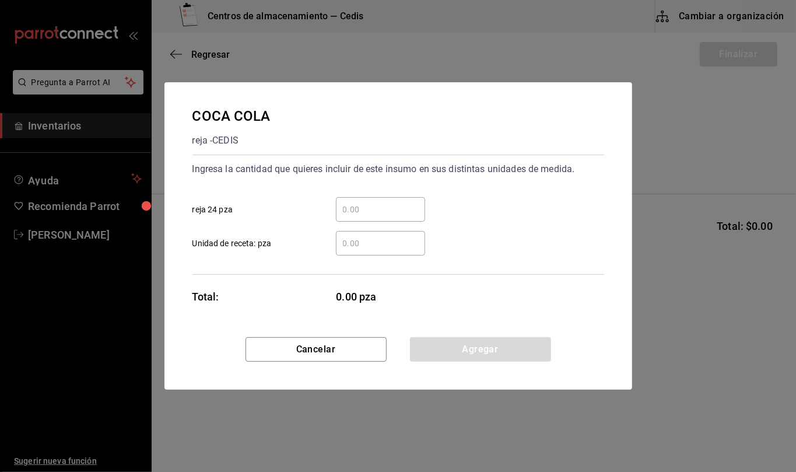
click at [371, 243] on input "​ Unidad de receta: pza" at bounding box center [380, 243] width 89 height 14
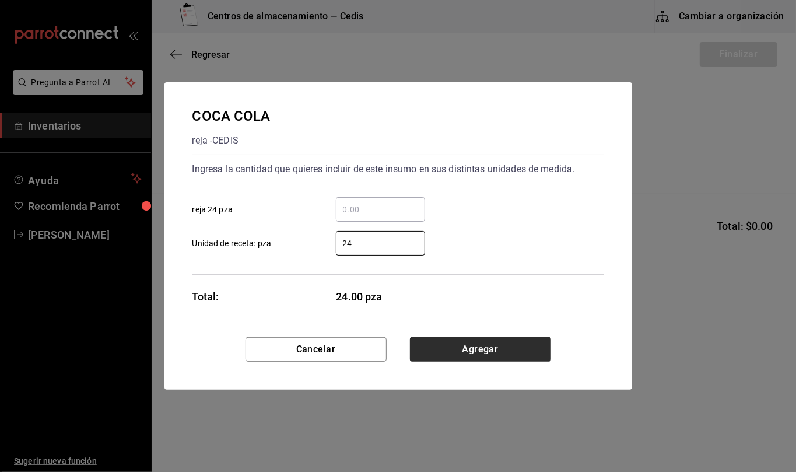
type input "24"
click at [506, 355] on button "Agregar" at bounding box center [480, 349] width 141 height 25
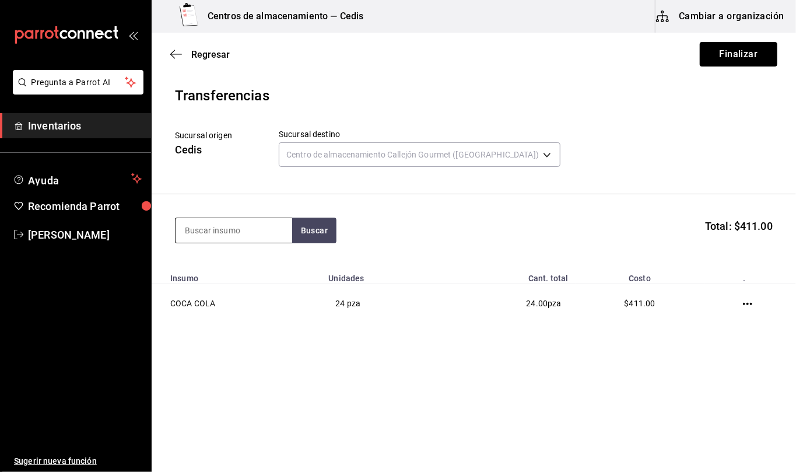
click at [254, 233] on input at bounding box center [234, 230] width 117 height 25
type input "bolsa gr"
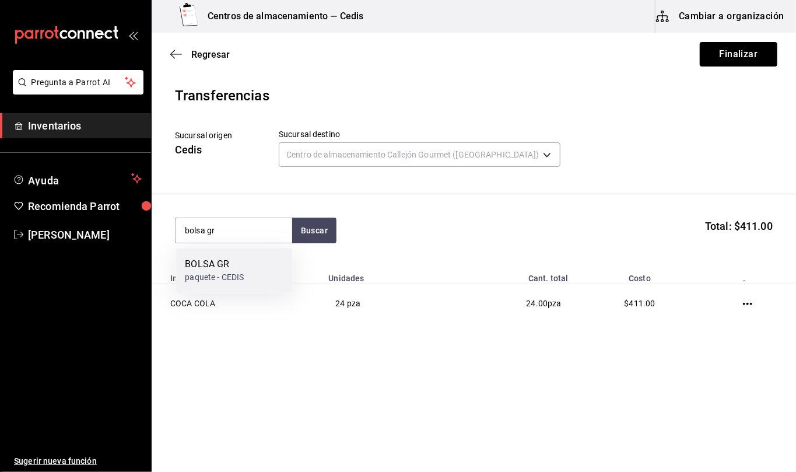
click at [236, 267] on div "BOLSA GR" at bounding box center [214, 264] width 59 height 14
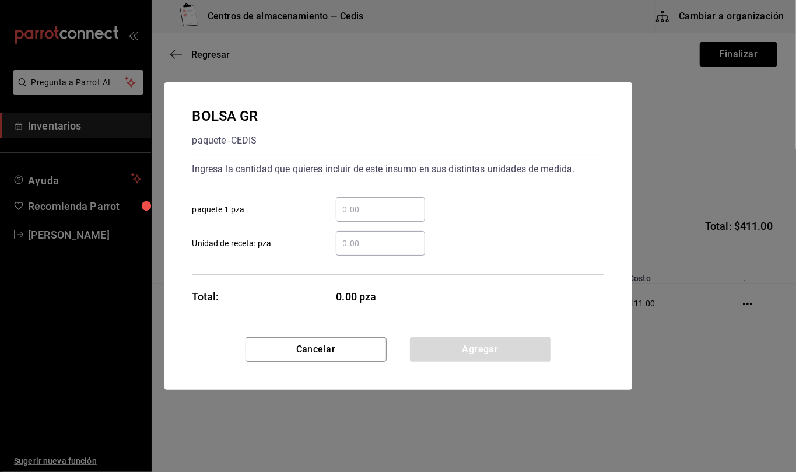
click at [370, 247] on input "​ Unidad de receta: pza" at bounding box center [380, 243] width 89 height 14
type input "1"
click at [531, 346] on button "Agregar" at bounding box center [480, 349] width 141 height 25
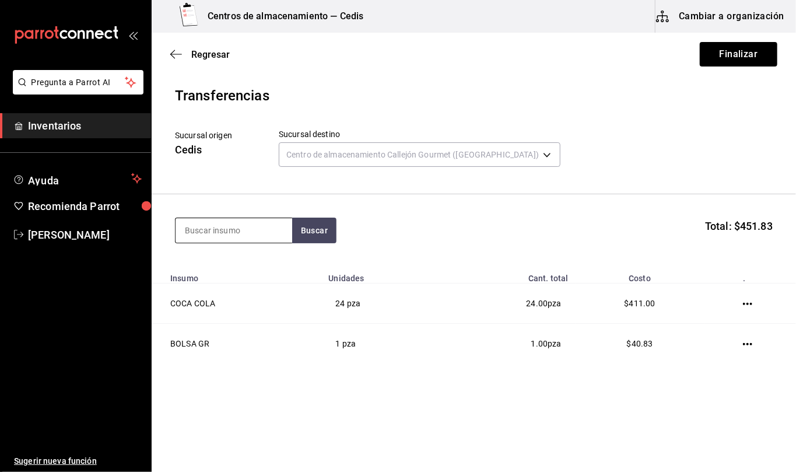
click at [268, 229] on input at bounding box center [234, 230] width 117 height 25
type input "coca"
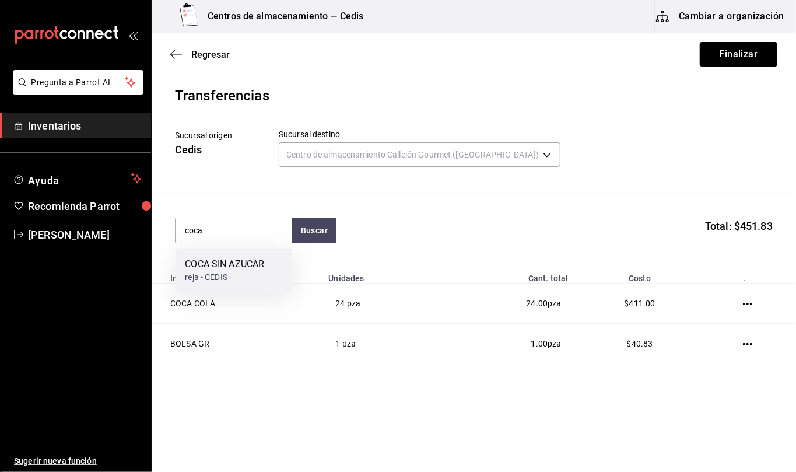
click at [256, 271] on div "reja - CEDIS" at bounding box center [224, 277] width 79 height 12
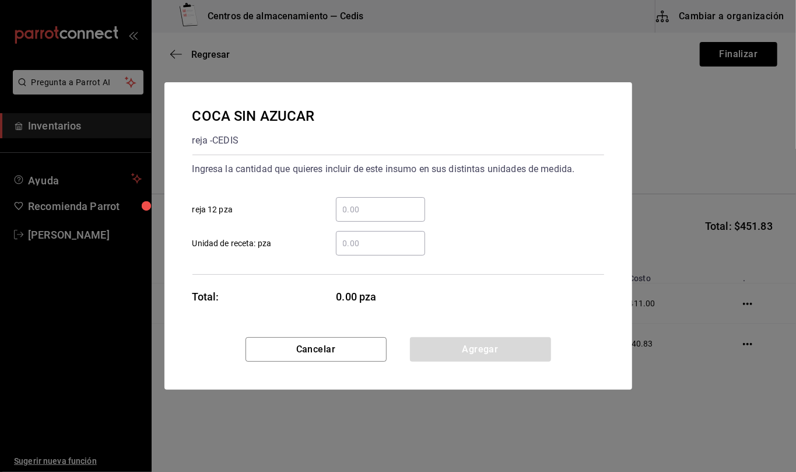
click at [375, 249] on input "​ Unidad de receta: pza" at bounding box center [380, 243] width 89 height 14
type input "6"
click at [533, 355] on button "Agregar" at bounding box center [480, 349] width 141 height 25
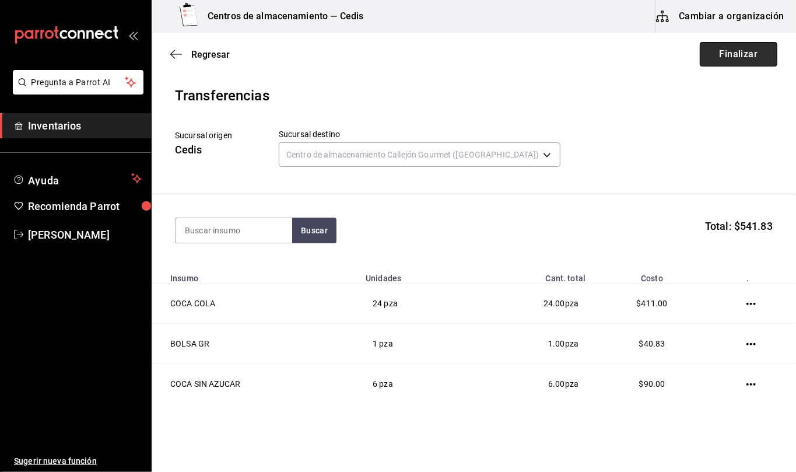
click at [720, 57] on button "Finalizar" at bounding box center [739, 54] width 78 height 25
